Goal: Task Accomplishment & Management: Complete application form

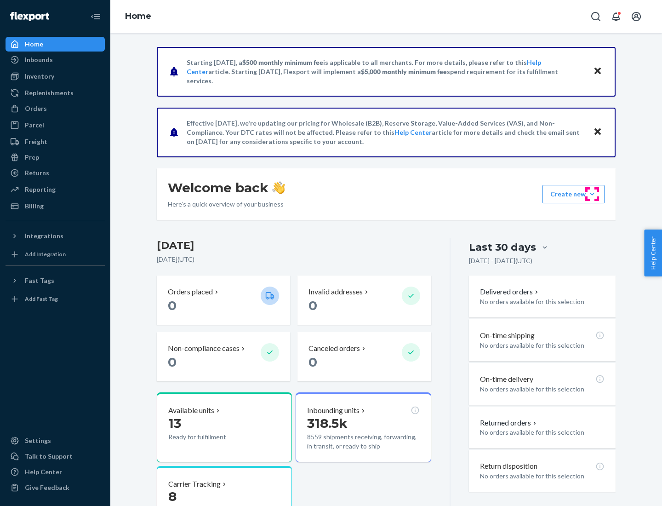
click at [592, 194] on button "Create new Create new inbound Create new order Create new product" at bounding box center [574, 194] width 62 height 18
click at [55, 60] on div "Inbounds" at bounding box center [54, 59] width 97 height 13
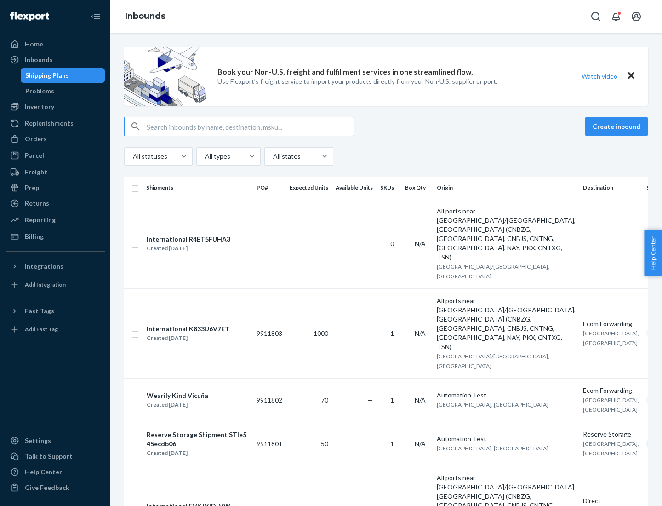
click at [618, 126] on button "Create inbound" at bounding box center [616, 126] width 63 height 18
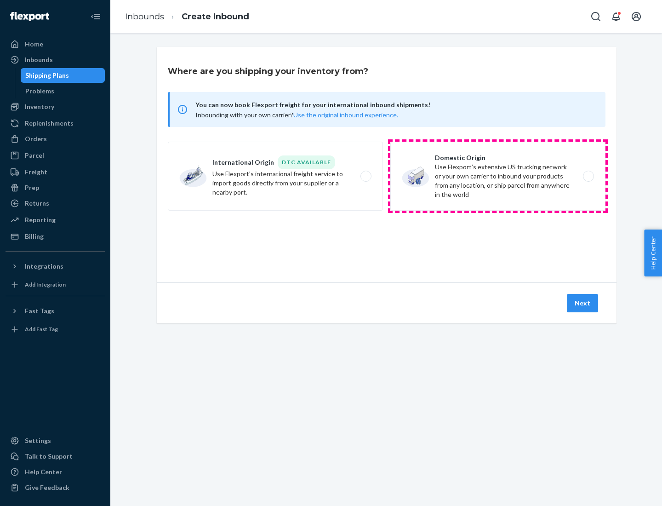
click at [498, 176] on label "Domestic Origin Use Flexport’s extensive US trucking network or your own carrie…" at bounding box center [497, 176] width 215 height 69
click at [588, 176] on input "Domestic Origin Use Flexport’s extensive US trucking network or your own carrie…" at bounding box center [591, 176] width 6 height 6
radio input "true"
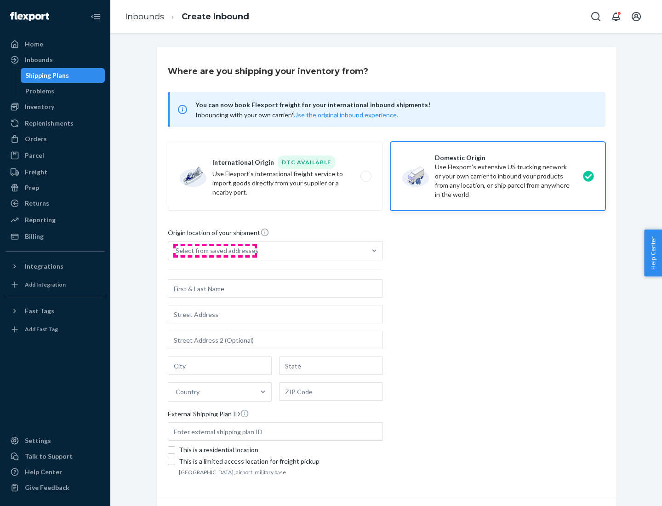
click at [215, 251] on div "Select from saved addresses" at bounding box center [217, 250] width 83 height 9
click at [177, 251] on input "Select from saved addresses" at bounding box center [176, 250] width 1 height 9
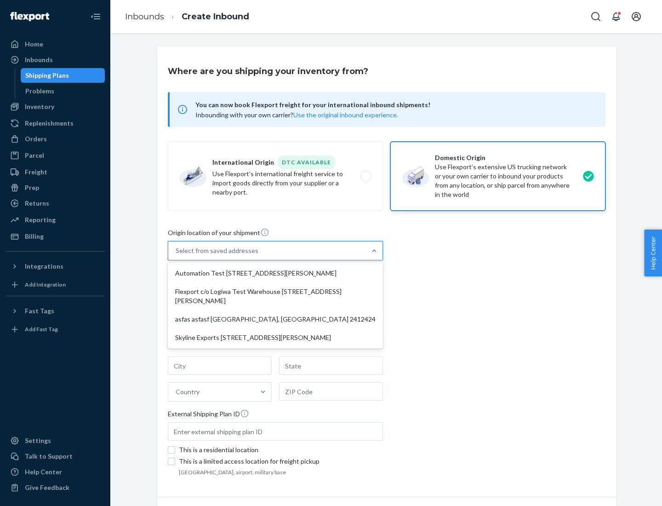
scroll to position [4, 0]
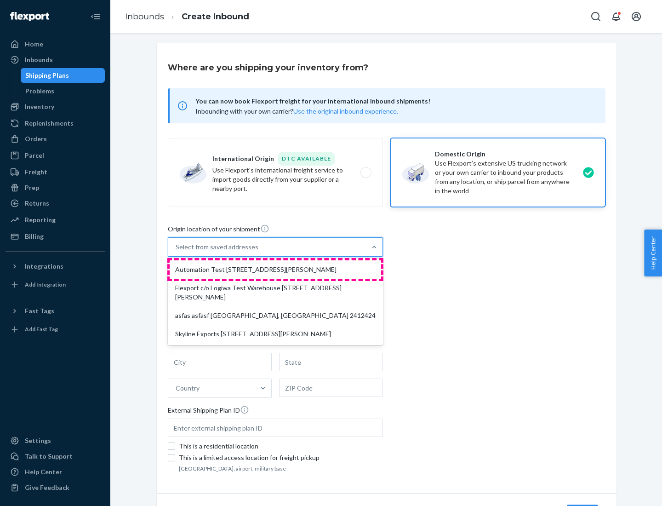
click at [275, 269] on div "Automation Test [STREET_ADDRESS][PERSON_NAME]" at bounding box center [275, 269] width 211 height 18
click at [177, 251] on input "option Automation Test [STREET_ADDRESS][PERSON_NAME] focused, 1 of 4. 4 results…" at bounding box center [176, 246] width 1 height 9
type input "Automation Test"
type input "9th Floor"
type input "[GEOGRAPHIC_DATA]"
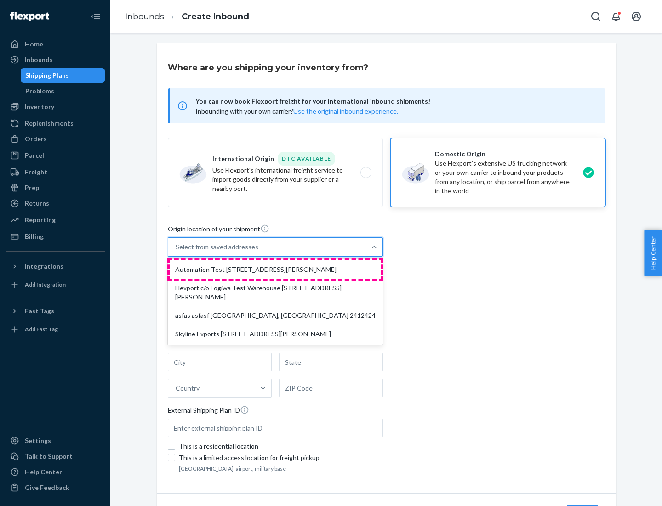
type input "CA"
type input "94104"
type input "[STREET_ADDRESS][PERSON_NAME]"
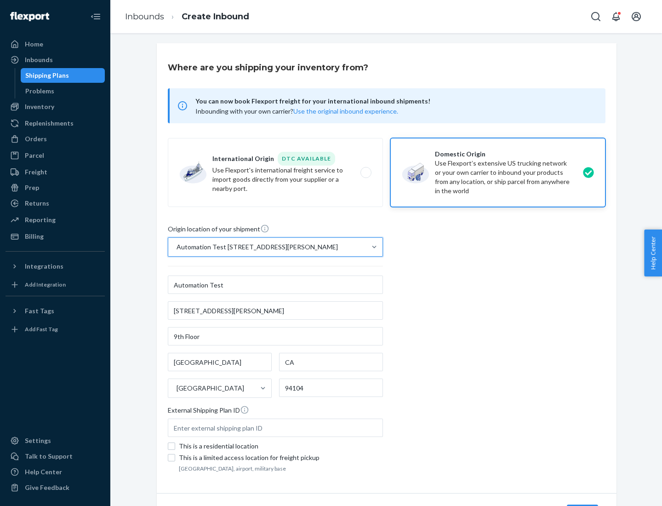
scroll to position [54, 0]
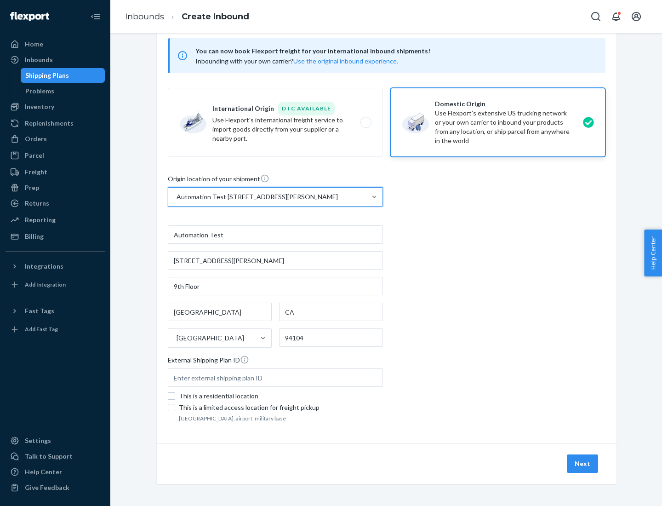
click at [583, 463] on button "Next" at bounding box center [582, 463] width 31 height 18
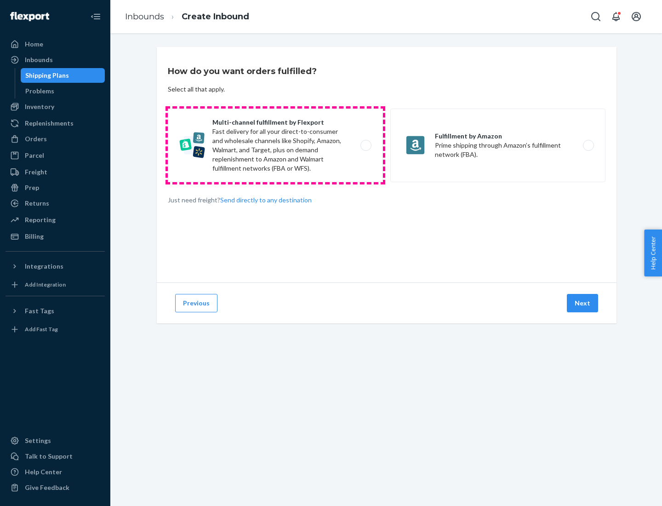
click at [275, 145] on label "Multi-channel fulfillment by Flexport Fast delivery for all your direct-to-cons…" at bounding box center [275, 146] width 215 height 74
click at [366, 145] on input "Multi-channel fulfillment by Flexport Fast delivery for all your direct-to-cons…" at bounding box center [369, 146] width 6 height 6
radio input "true"
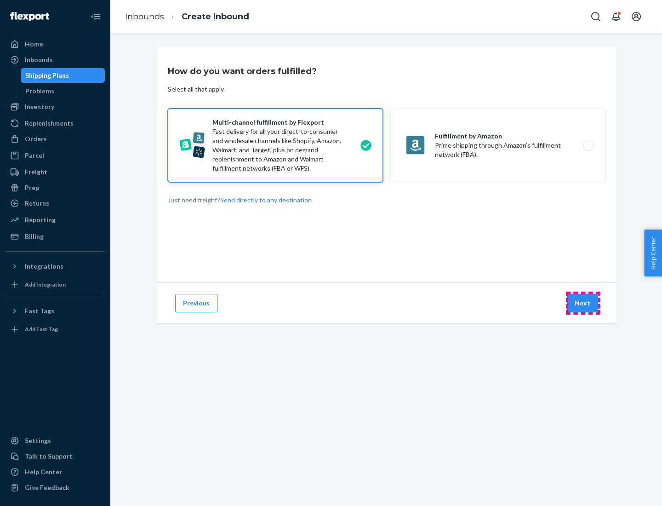
click at [583, 303] on button "Next" at bounding box center [582, 303] width 31 height 18
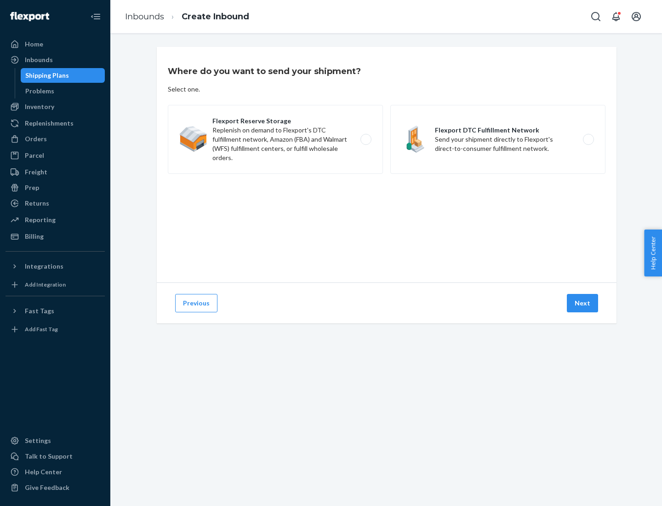
click at [498, 139] on label "Flexport DTC Fulfillment Network Send your shipment directly to Flexport's dire…" at bounding box center [497, 139] width 215 height 69
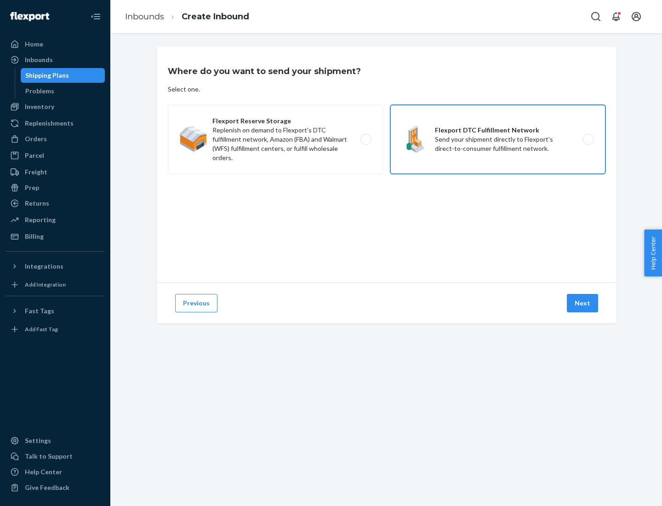
click at [588, 139] on input "Flexport DTC Fulfillment Network Send your shipment directly to Flexport's dire…" at bounding box center [591, 140] width 6 height 6
radio input "true"
click at [583, 303] on button "Next" at bounding box center [582, 303] width 31 height 18
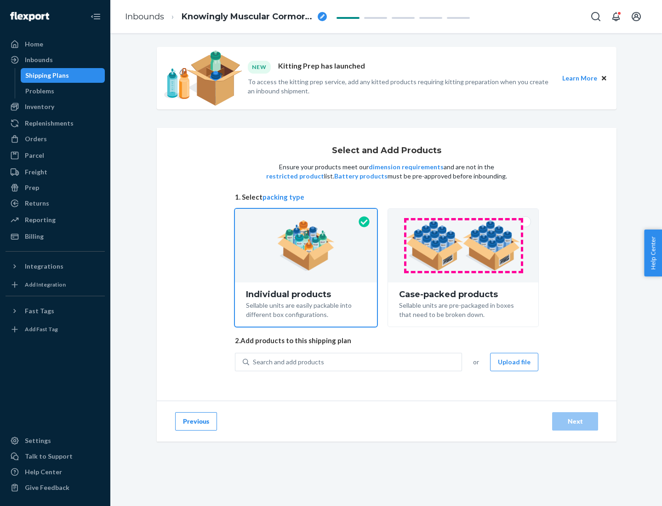
click at [463, 246] on img at bounding box center [463, 245] width 114 height 51
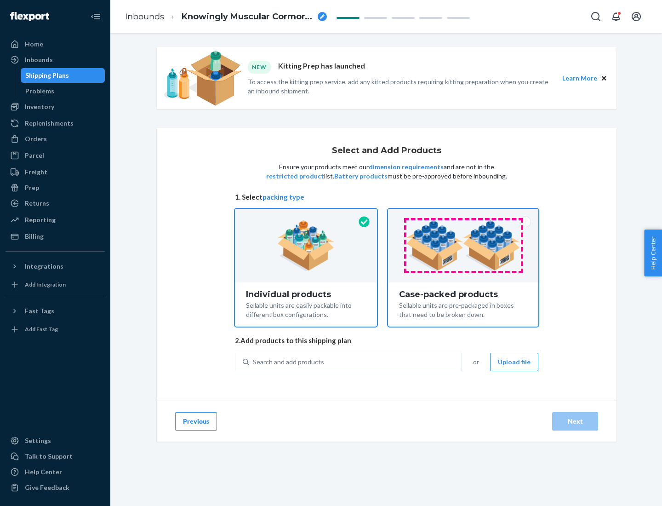
click at [463, 215] on input "Case-packed products Sellable units are pre-packaged in boxes that need to be b…" at bounding box center [463, 212] width 6 height 6
radio input "true"
radio input "false"
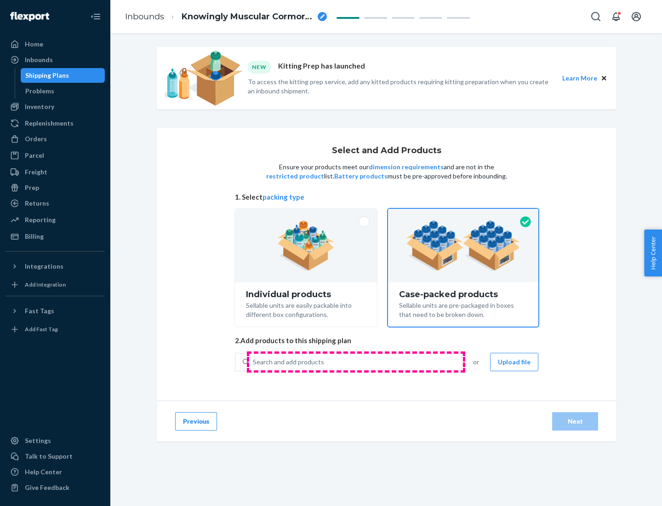
click at [356, 361] on div "Search and add products" at bounding box center [355, 362] width 212 height 17
click at [254, 361] on input "Search and add products" at bounding box center [253, 361] width 1 height 9
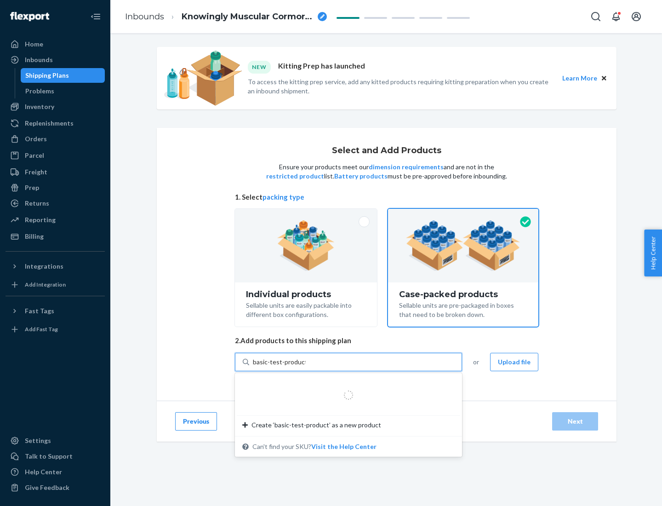
type input "basic-test-product-1"
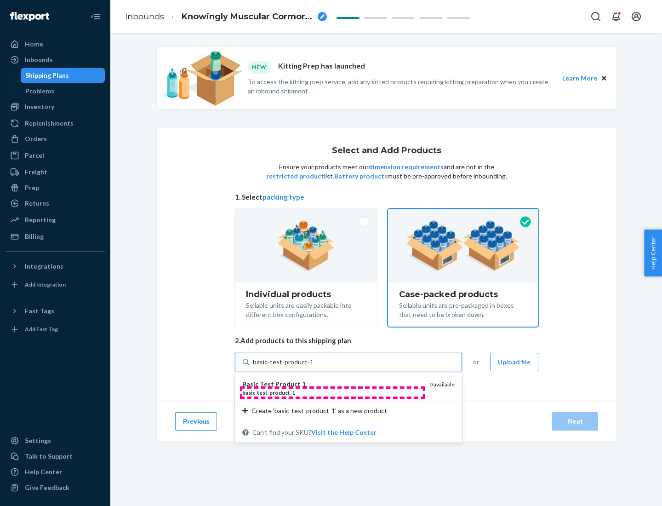
click at [332, 392] on div "basic - test - product - 1" at bounding box center [332, 393] width 180 height 8
click at [312, 366] on input "basic-test-product-1" at bounding box center [282, 361] width 59 height 9
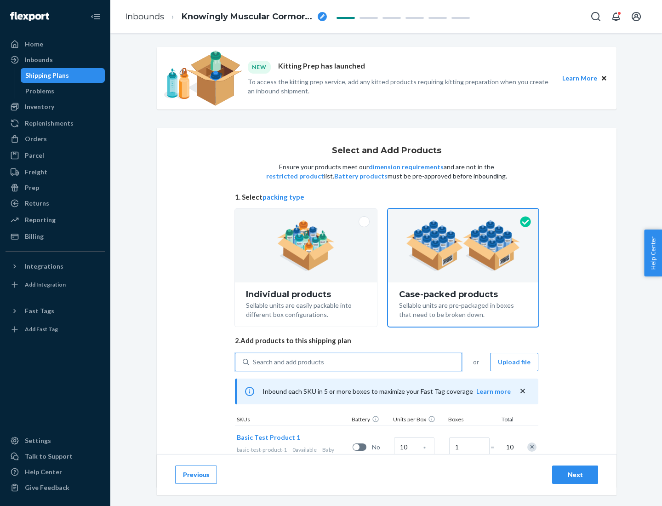
scroll to position [33, 0]
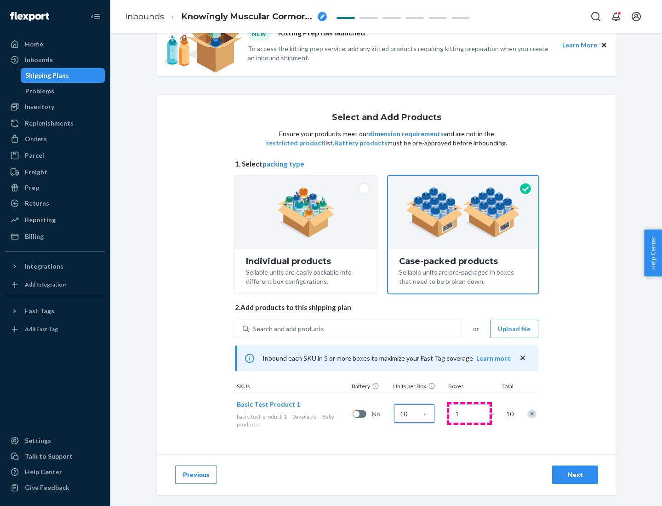
type input "10"
type input "7"
click at [575, 474] on div "Next" at bounding box center [575, 474] width 30 height 9
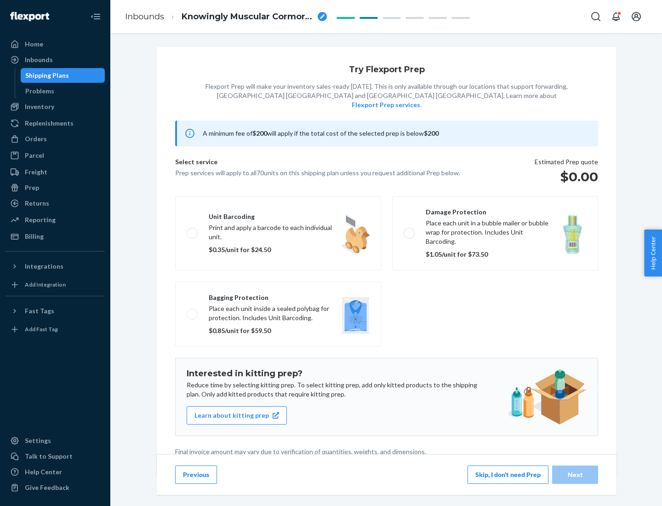
scroll to position [2, 0]
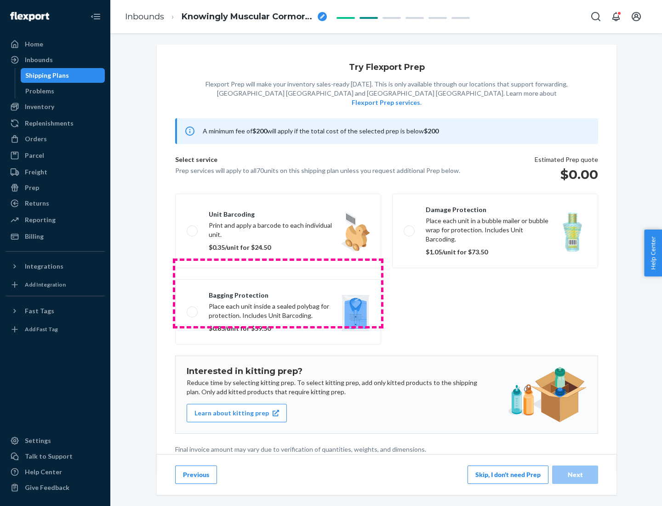
click at [278, 293] on label "Bagging protection Place each unit inside a sealed polybag for protection. Incl…" at bounding box center [278, 311] width 206 height 65
click at [193, 309] on input "Bagging protection Place each unit inside a sealed polybag for protection. Incl…" at bounding box center [190, 312] width 6 height 6
checkbox input "true"
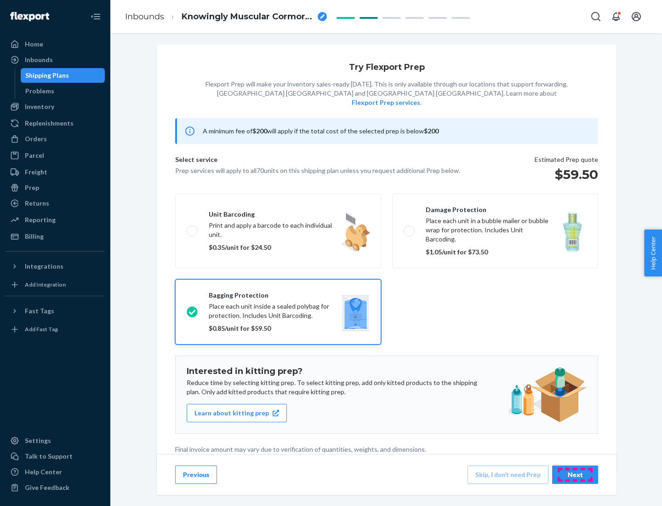
click at [575, 474] on div "Next" at bounding box center [575, 474] width 30 height 9
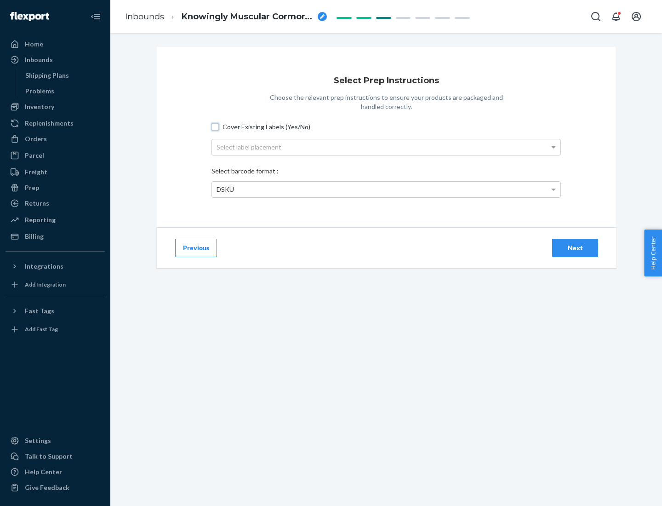
click at [215, 126] on input "Cover Existing Labels (Yes/No)" at bounding box center [214, 126] width 7 height 7
checkbox input "true"
click at [386, 147] on div "Select label placement" at bounding box center [386, 147] width 349 height 16
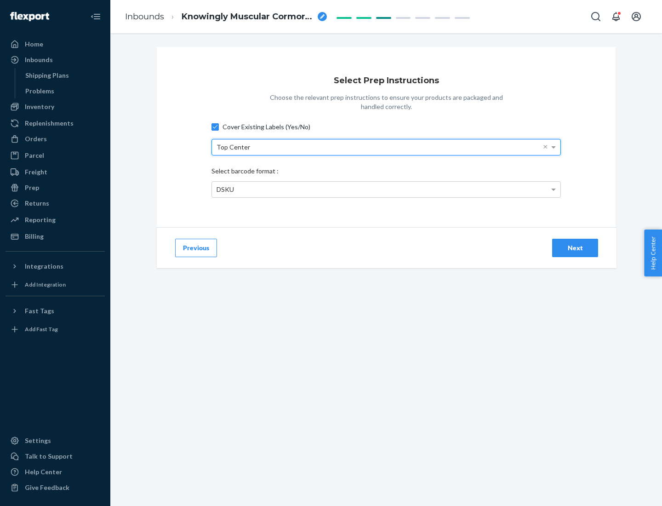
click at [386, 189] on div "DSKU" at bounding box center [386, 190] width 349 height 16
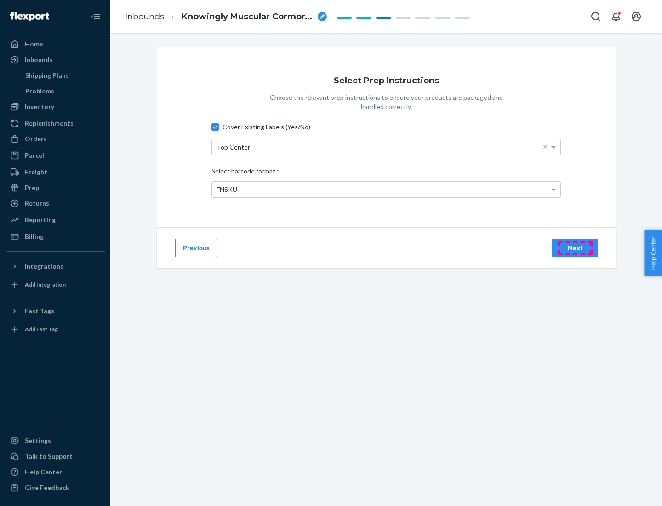
click at [575, 247] on div "Next" at bounding box center [575, 247] width 30 height 9
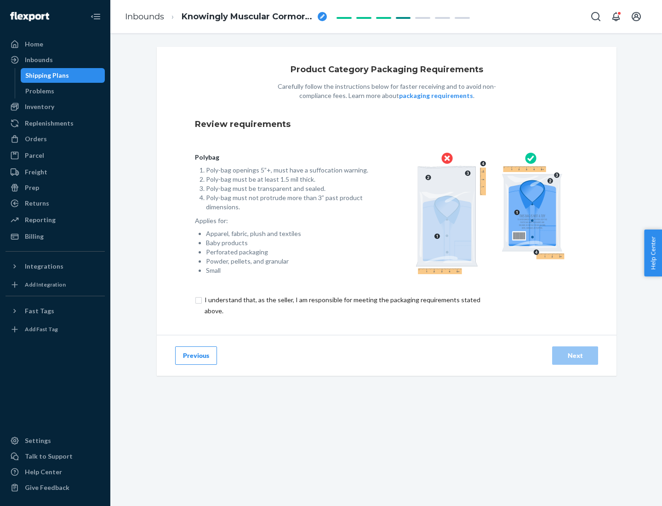
click at [342, 305] on input "checkbox" at bounding box center [348, 305] width 306 height 22
checkbox input "true"
click at [575, 355] on div "Next" at bounding box center [575, 355] width 30 height 9
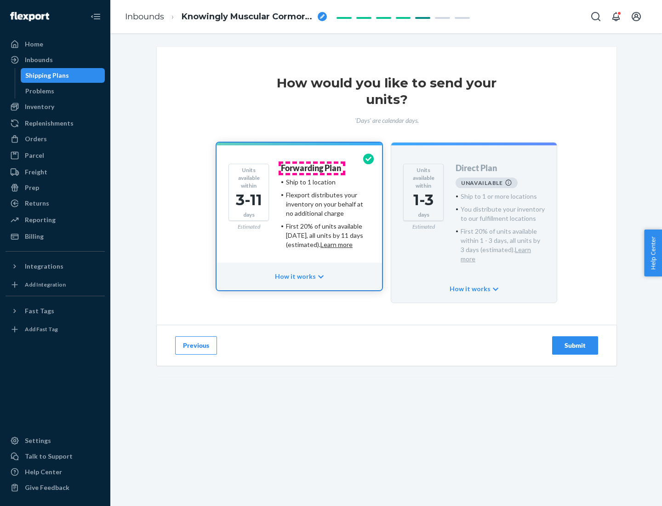
click at [312, 168] on h4 "Forwarding Plan" at bounding box center [311, 168] width 60 height 9
click at [575, 341] on div "Submit" at bounding box center [575, 345] width 30 height 9
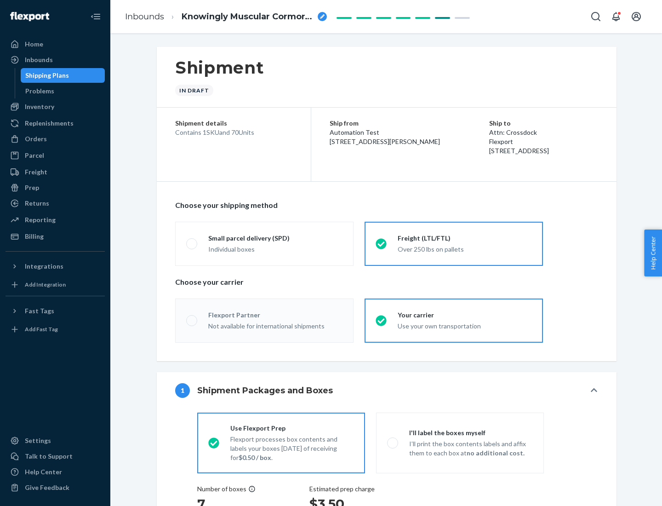
radio input "true"
radio input "false"
radio input "true"
radio input "false"
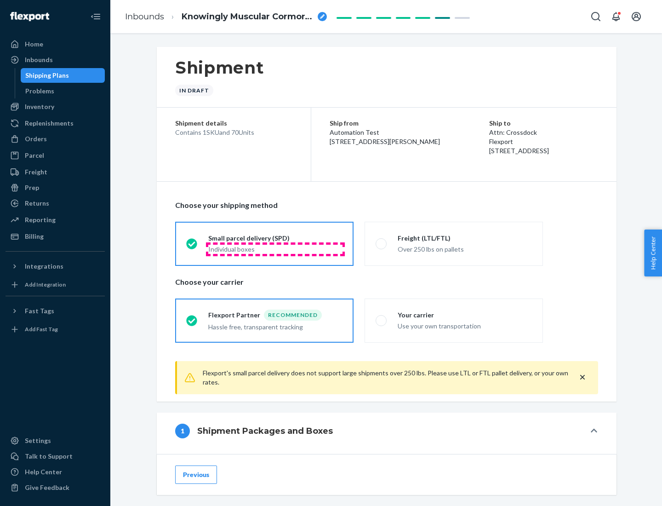
click at [275, 249] on div "Individual boxes" at bounding box center [275, 249] width 134 height 9
click at [192, 246] on input "Small parcel delivery (SPD) Individual boxes" at bounding box center [189, 243] width 6 height 6
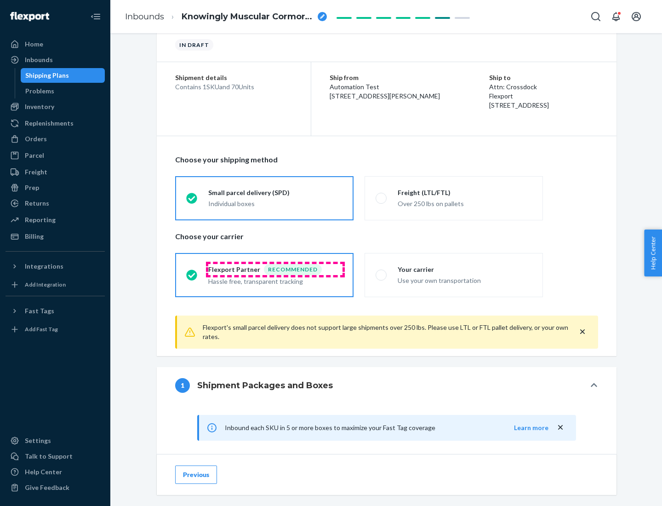
click at [275, 269] on div "Recommended" at bounding box center [293, 269] width 58 height 11
click at [192, 272] on input "Flexport Partner Recommended Hassle free, transparent tracking" at bounding box center [189, 275] width 6 height 6
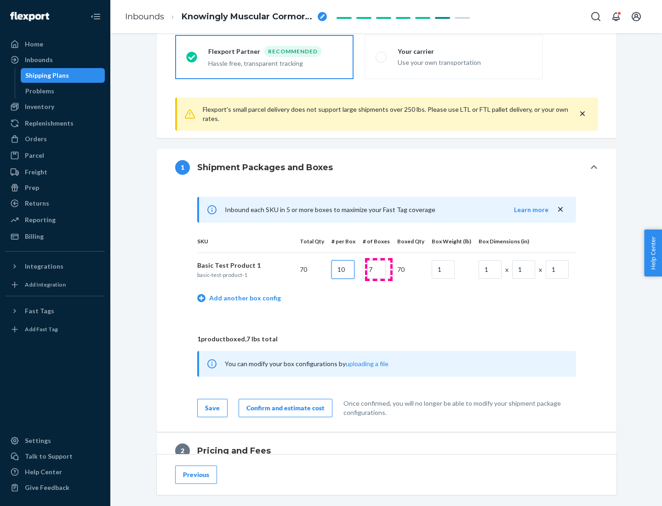
type input "10"
type input "7"
type input "1"
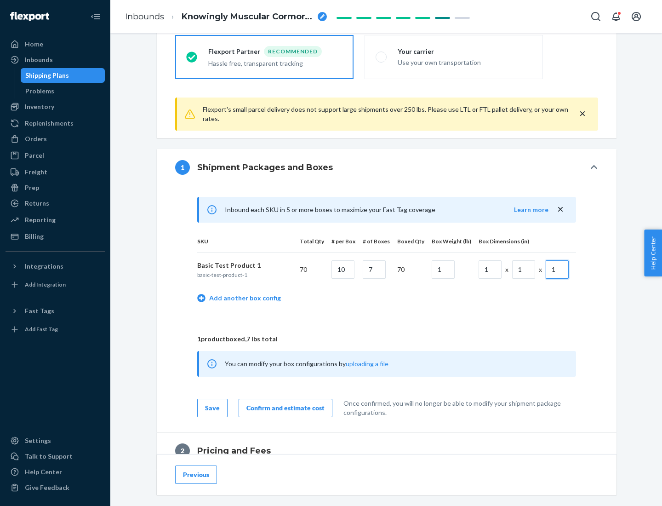
scroll to position [402, 0]
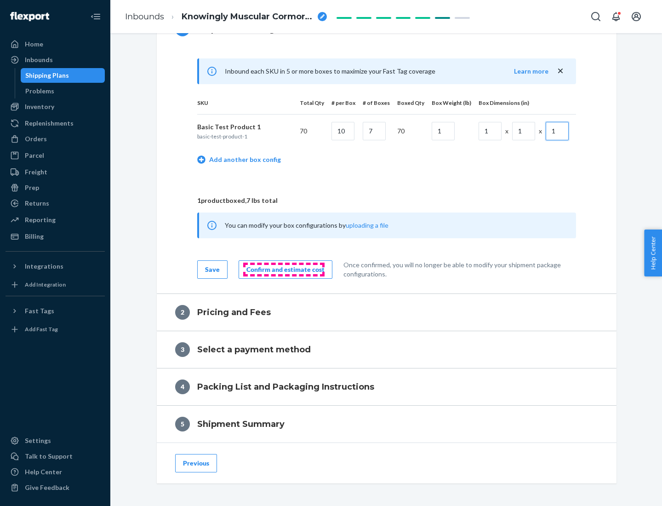
type input "1"
click at [284, 269] on div "Confirm and estimate cost" at bounding box center [285, 269] width 78 height 9
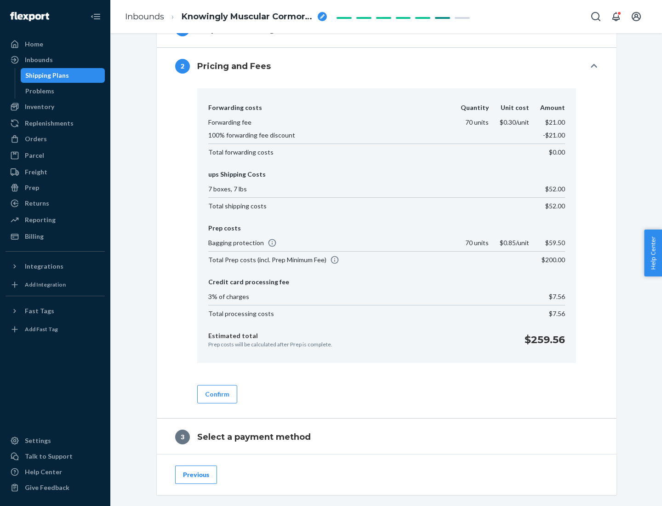
scroll to position [526, 0]
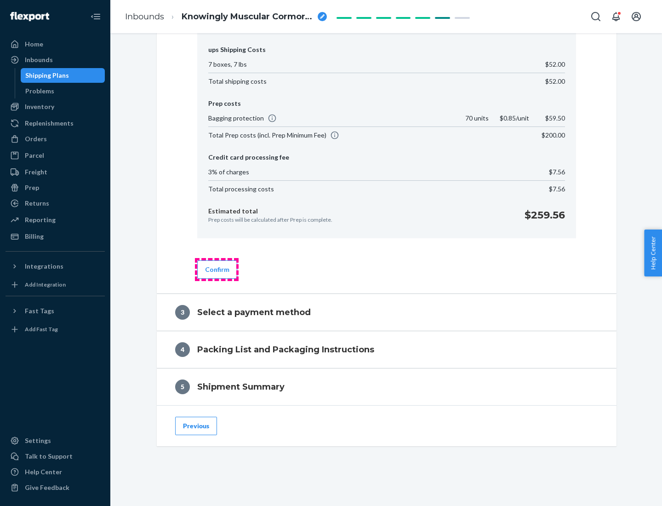
click at [217, 269] on button "Confirm" at bounding box center [217, 269] width 40 height 18
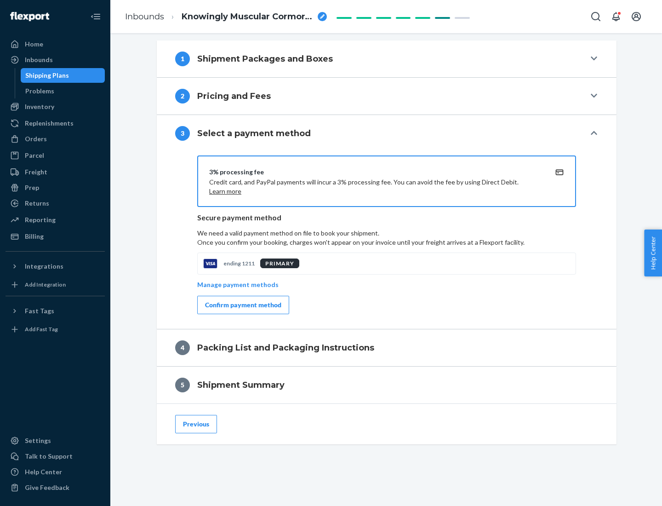
scroll to position [372, 0]
click at [242, 305] on div "Confirm payment method" at bounding box center [243, 304] width 76 height 9
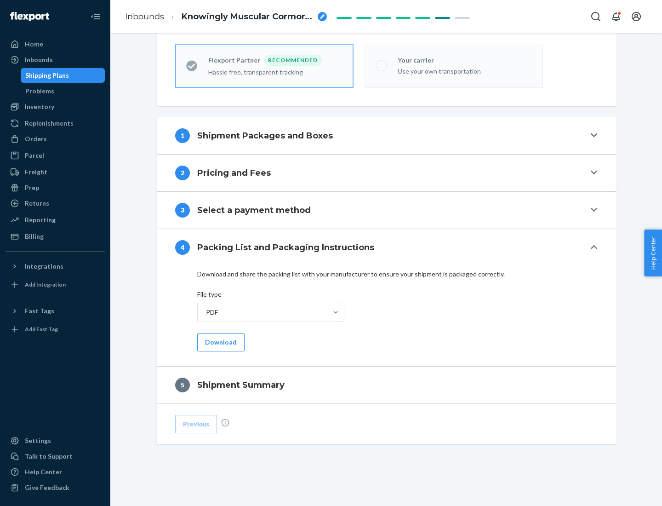
scroll to position [255, 0]
click at [220, 342] on button "Download" at bounding box center [220, 342] width 47 height 18
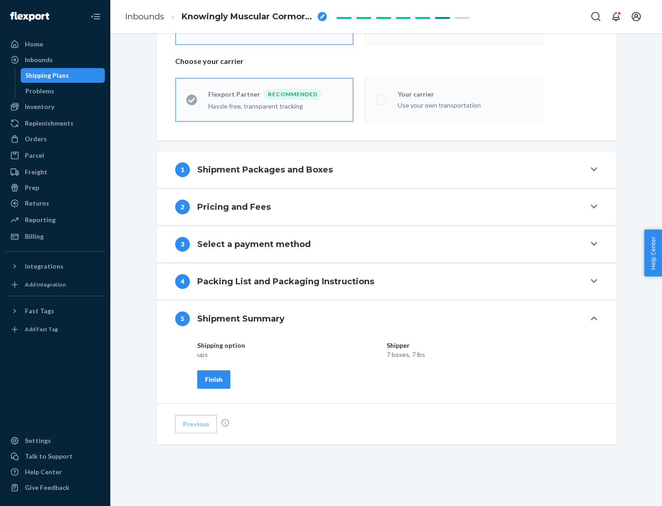
scroll to position [221, 0]
